Goal: Navigation & Orientation: Find specific page/section

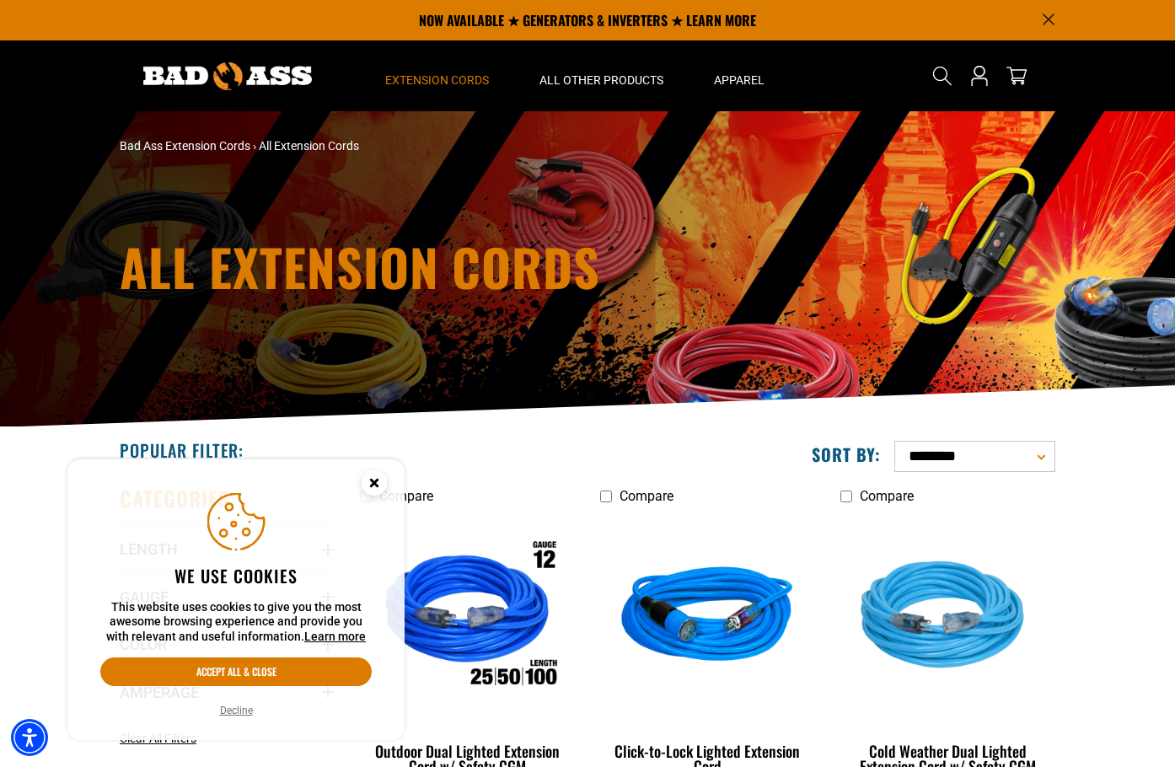
click at [373, 482] on icon "Close this option" at bounding box center [374, 483] width 6 height 6
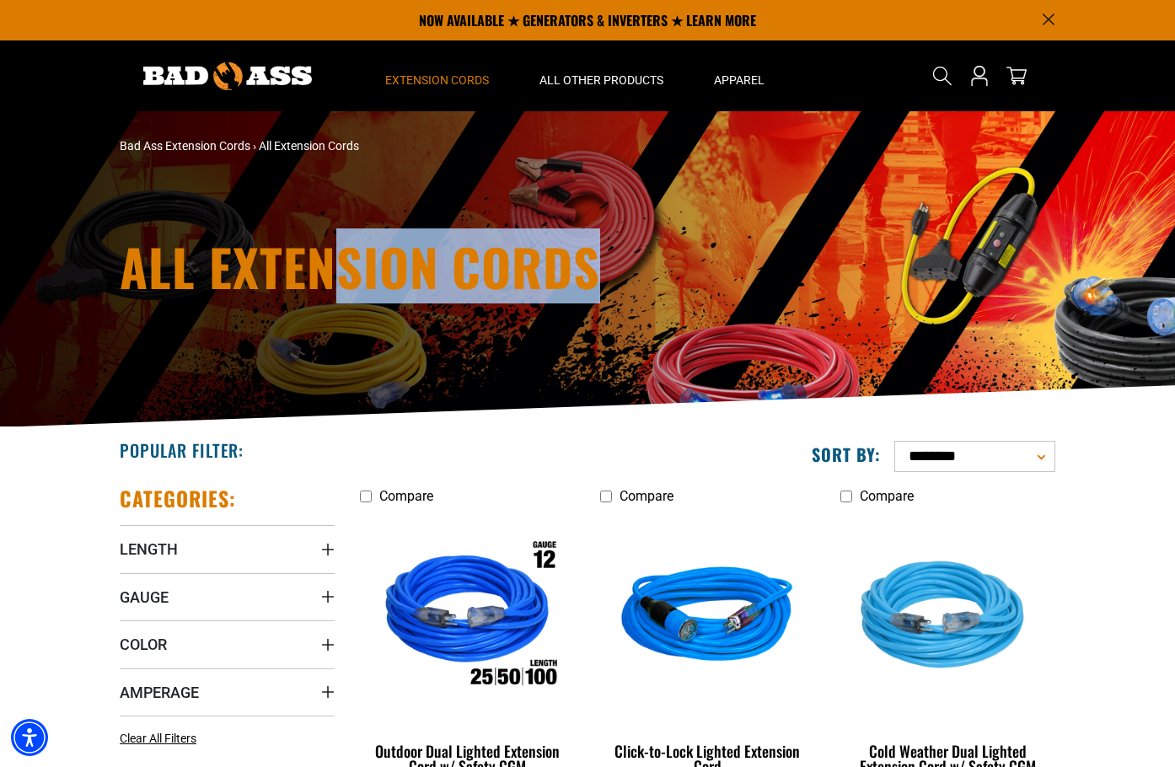
drag, startPoint x: 334, startPoint y: 196, endPoint x: 780, endPoint y: 214, distance: 446.2
click at [867, 200] on div "All Extension Cords" at bounding box center [587, 269] width 1175 height 316
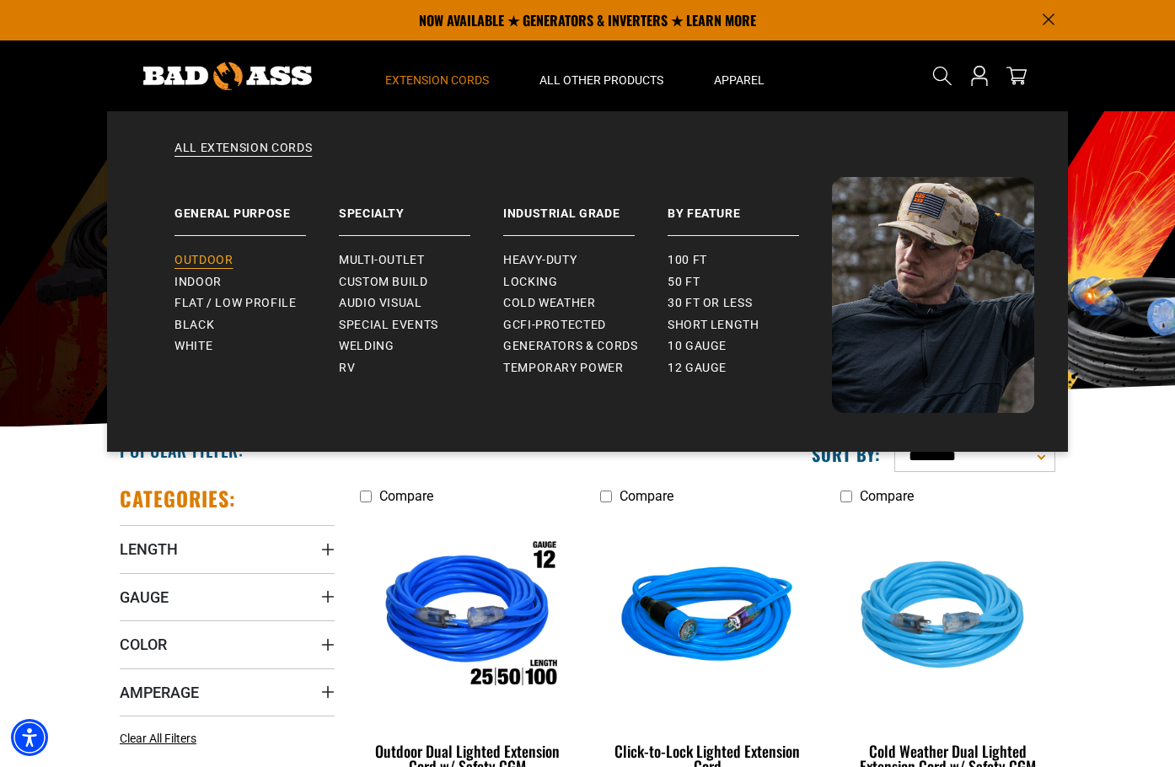
click at [211, 264] on span "Outdoor" at bounding box center [203, 260] width 58 height 15
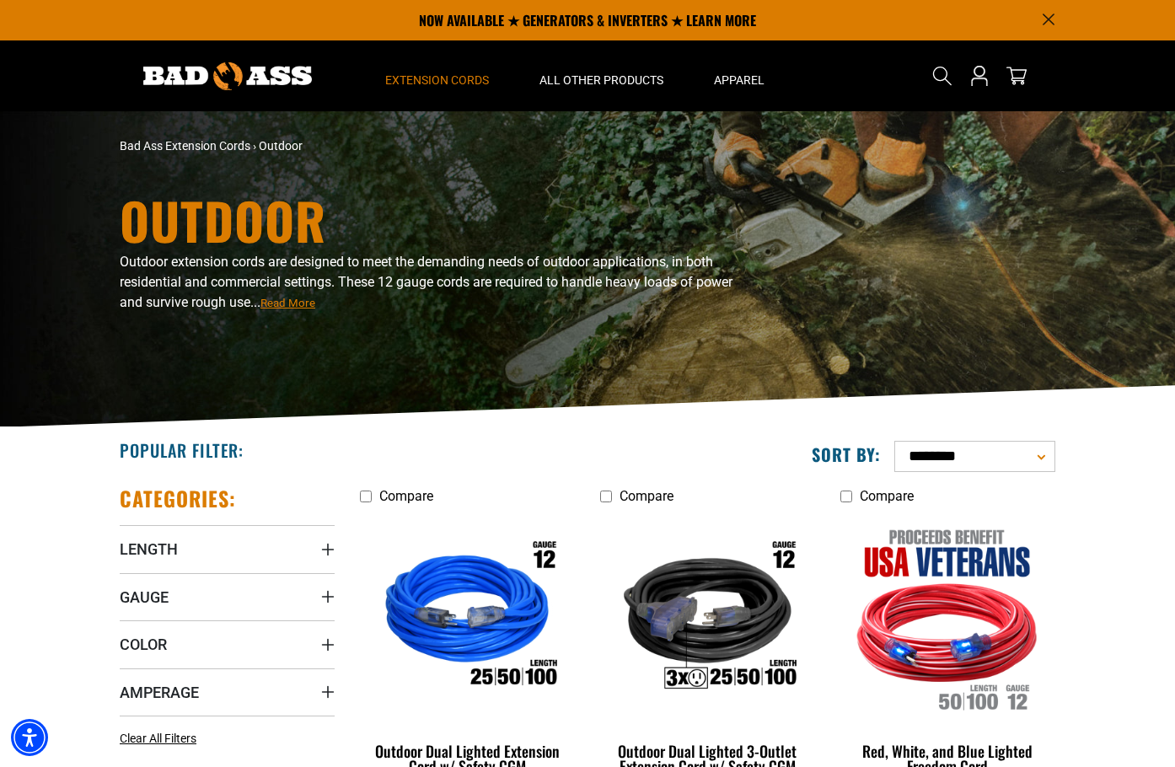
click at [244, 65] on img at bounding box center [227, 76] width 169 height 28
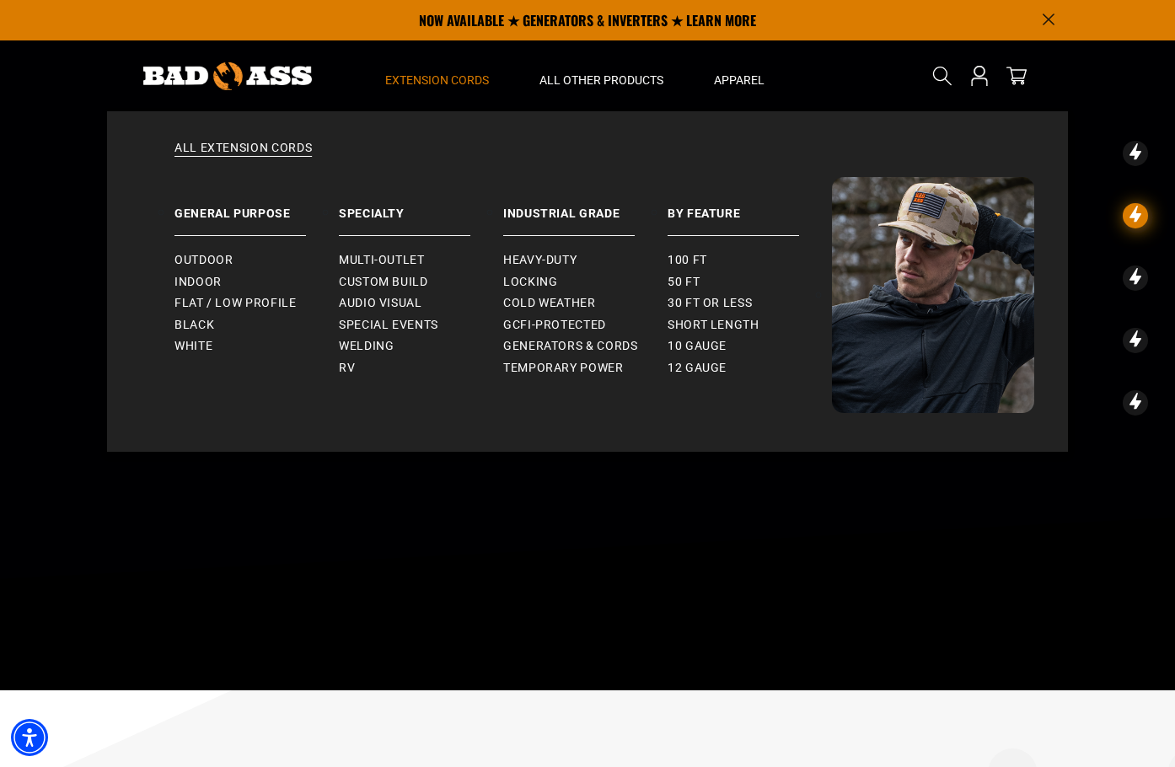
click at [431, 74] on span "Extension Cords" at bounding box center [437, 79] width 104 height 15
click at [192, 258] on span "Outdoor" at bounding box center [203, 260] width 58 height 15
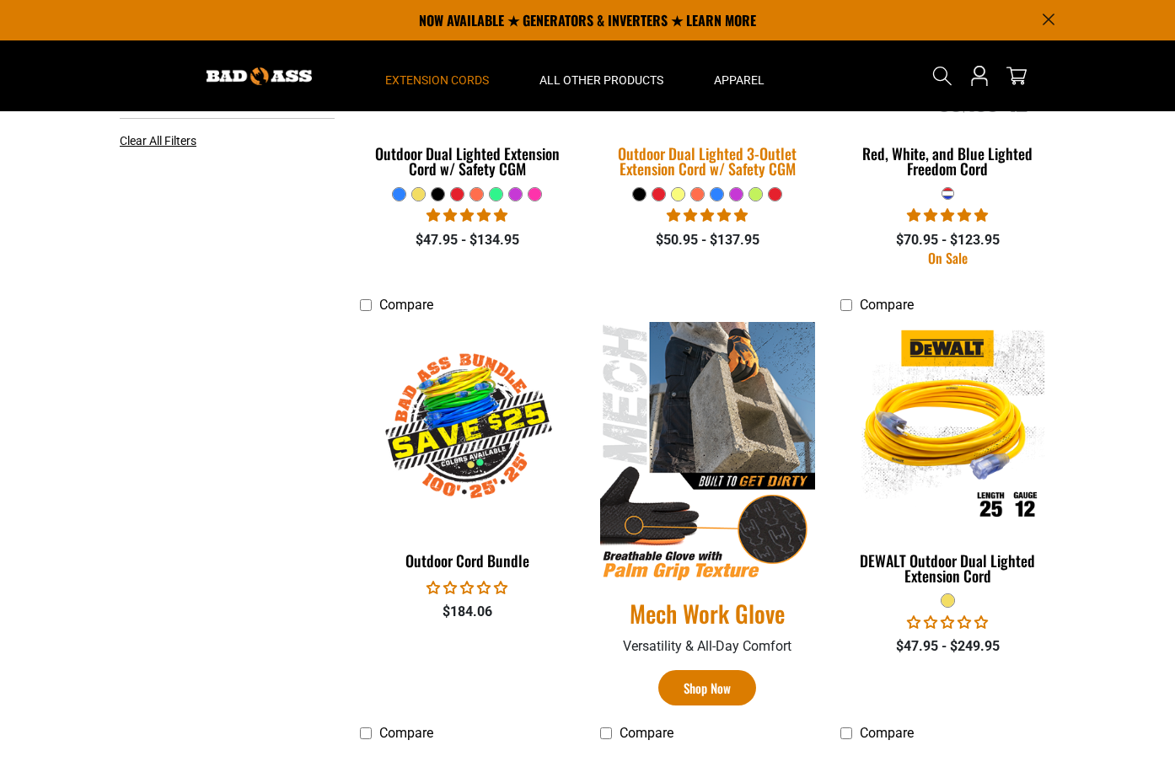
scroll to position [337, 0]
